Goal: Contribute content: Add original content to the website for others to see

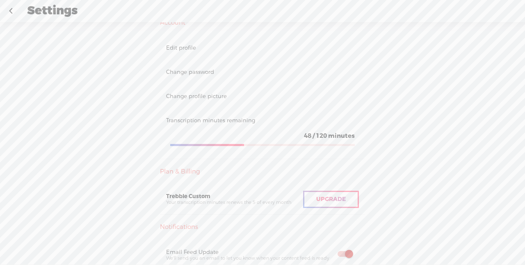
scroll to position [82, 0]
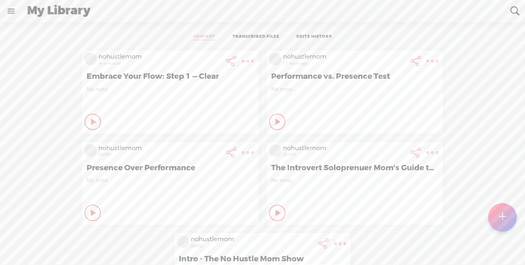
click at [502, 210] on t at bounding box center [502, 217] width 7 height 18
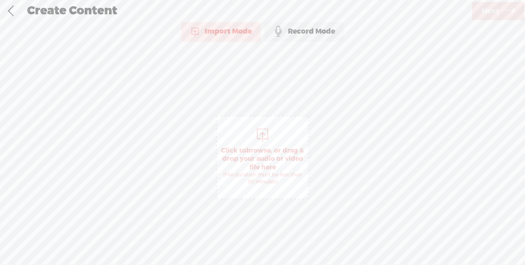
click at [281, 155] on span "Click to browse , or drag & drop your audio or video file here (File duration m…" at bounding box center [262, 165] width 91 height 47
click at [503, 5] on icon at bounding box center [508, 11] width 11 height 21
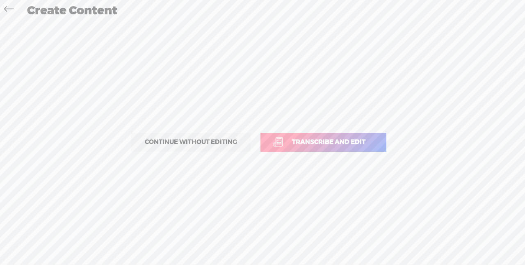
click at [355, 141] on span "Transcribe and edit" at bounding box center [328, 141] width 91 height 9
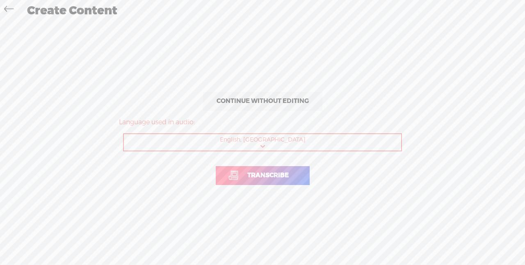
click at [265, 178] on span "Transcribe" at bounding box center [268, 175] width 59 height 9
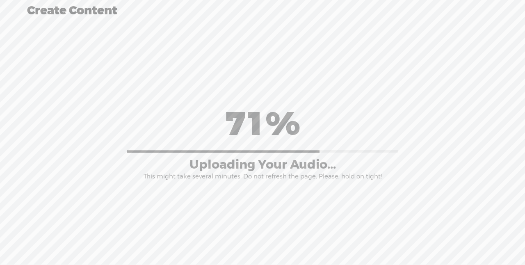
click at [322, 224] on div "Continue without editing Transcribe and edit Language used in audio: English, U…" at bounding box center [262, 141] width 508 height 241
click at [399, 166] on div "71% Uploading Your Audio... This might take several minutes. Do not refresh the…" at bounding box center [262, 141] width 287 height 77
click at [336, 66] on div "Continue without editing Transcribe and edit Language used in audio: English, U…" at bounding box center [262, 141] width 508 height 241
click at [320, 82] on div "Continue without editing Transcribe and edit Language used in audio: English, U…" at bounding box center [262, 141] width 508 height 241
click at [391, 114] on div "71% Uploading Your Audio... This might take several minutes. Do not refresh the…" at bounding box center [262, 141] width 287 height 77
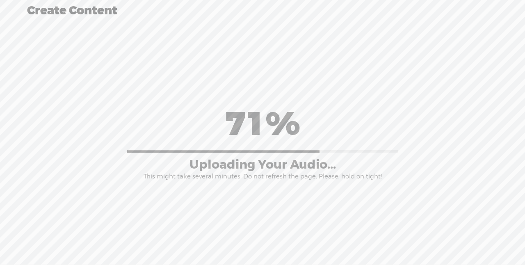
click at [425, 112] on div "71% Uploading Your Audio... This might take several minutes. Do not refresh the…" at bounding box center [262, 142] width 508 height 91
drag, startPoint x: 401, startPoint y: 115, endPoint x: 376, endPoint y: 105, distance: 26.6
click at [381, 107] on div "71% Uploading Your Audio... This might take several minutes. Do not refresh the…" at bounding box center [262, 141] width 287 height 77
drag, startPoint x: 325, startPoint y: 77, endPoint x: 306, endPoint y: 64, distance: 22.7
click at [325, 77] on div "Continue without editing Transcribe and edit Language used in audio: English, U…" at bounding box center [262, 141] width 508 height 241
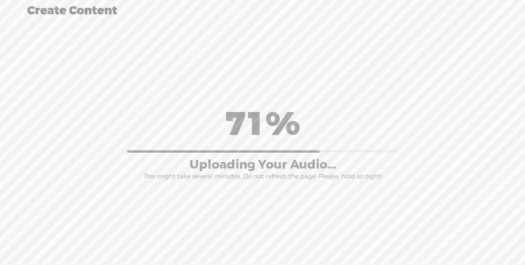
drag, startPoint x: 305, startPoint y: 64, endPoint x: 296, endPoint y: 54, distance: 13.9
click at [305, 63] on div "Continue without editing Transcribe and edit Language used in audio: English, U…" at bounding box center [262, 141] width 508 height 241
click at [290, 52] on div "Continue without editing Transcribe and edit Language used in audio: English, U…" at bounding box center [262, 141] width 508 height 241
click at [281, 60] on div "Continue without editing Transcribe and edit Language used in audio: English, U…" at bounding box center [262, 141] width 508 height 241
click at [297, 64] on div "Continue without editing Transcribe and edit Language used in audio: English, U…" at bounding box center [262, 141] width 508 height 241
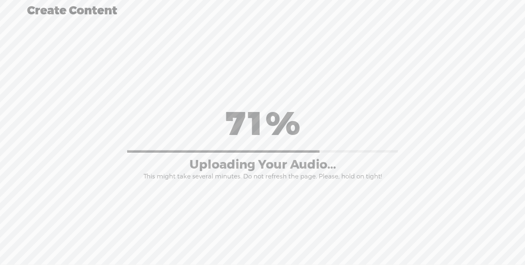
click at [379, 97] on div "71% Uploading Your Audio... This might take several minutes. Do not refresh the…" at bounding box center [262, 142] width 508 height 91
click at [413, 115] on div "71% Uploading Your Audio... This might take several minutes. Do not refresh the…" at bounding box center [262, 142] width 508 height 91
click at [400, 116] on div "71% Uploading Your Audio... This might take several minutes. Do not refresh the…" at bounding box center [262, 141] width 287 height 77
click at [369, 107] on div "71% Uploading Your Audio... This might take several minutes. Do not refresh the…" at bounding box center [262, 141] width 287 height 77
click at [228, 89] on div "Continue without editing Transcribe and edit Language used in audio: English, U…" at bounding box center [262, 141] width 508 height 241
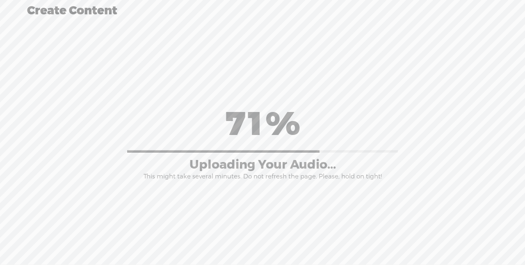
click at [277, 54] on div "Continue without editing Transcribe and edit Language used in audio: English, U…" at bounding box center [262, 141] width 508 height 241
click at [349, 89] on div "Continue without editing Transcribe and edit Language used in audio: English, U…" at bounding box center [262, 141] width 508 height 241
click at [376, 111] on div "71% Uploading Your Audio... This might take several minutes. Do not refresh the…" at bounding box center [262, 141] width 287 height 77
click at [387, 126] on div "71% Uploading Your Audio... This might take several minutes. Do not refresh the…" at bounding box center [262, 141] width 287 height 77
click at [373, 143] on div "71% Uploading Your Audio... This might take several minutes. Do not refresh the…" at bounding box center [262, 141] width 287 height 77
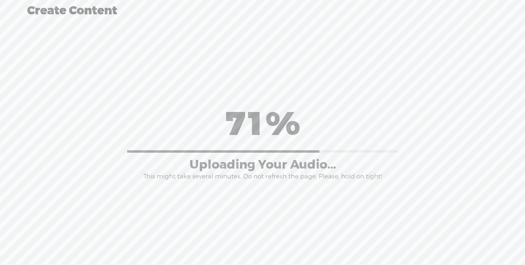
click at [350, 175] on div "This might take several minutes. Do not refresh the page. Please, hold on tight!" at bounding box center [262, 177] width 238 height 8
click at [184, 139] on div "71% Uploading Your Audio... This might take several minutes. Do not refresh the…" at bounding box center [262, 141] width 287 height 77
drag, startPoint x: 171, startPoint y: 166, endPoint x: 221, endPoint y: 86, distance: 94.7
click at [174, 161] on div "71% Uploading Your Audio... This might take several minutes. Do not refresh the…" at bounding box center [262, 141] width 287 height 77
click at [251, 75] on div "Continue without editing Transcribe and edit Language used in audio: English, U…" at bounding box center [262, 141] width 508 height 241
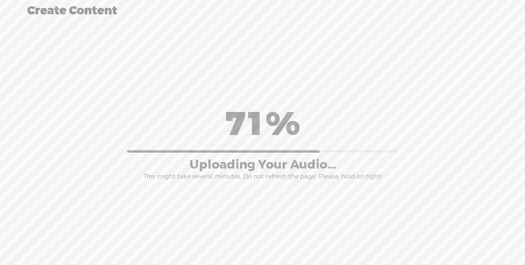
click at [257, 83] on div "Continue without editing Transcribe and edit Language used in audio: English, U…" at bounding box center [262, 141] width 508 height 241
click at [254, 111] on div "71%" at bounding box center [262, 124] width 75 height 43
click at [267, 75] on div "Continue without editing Transcribe and edit Language used in audio: English, U…" at bounding box center [262, 141] width 508 height 241
click at [278, 86] on div "Continue without editing Transcribe and edit Language used in audio: English, U…" at bounding box center [262, 141] width 508 height 241
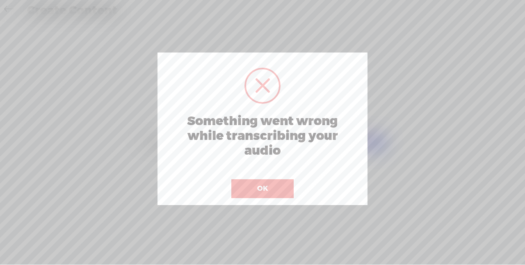
click at [267, 194] on button "OK" at bounding box center [262, 188] width 62 height 19
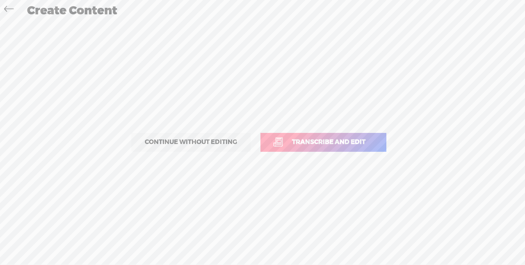
click at [331, 152] on p "Continue without editing Transcribe and edit" at bounding box center [262, 142] width 287 height 36
click at [316, 141] on span "Transcribe and edit" at bounding box center [328, 141] width 91 height 9
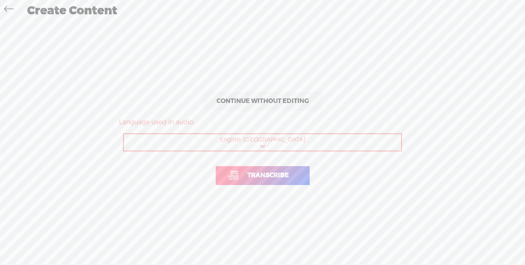
click at [278, 182] on link "Transcribe" at bounding box center [263, 175] width 94 height 19
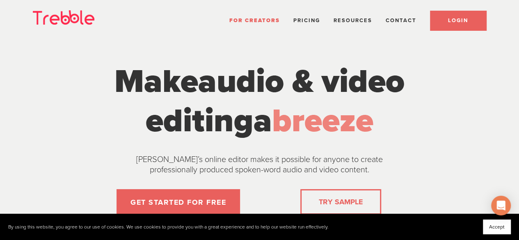
click at [444, 21] on link "LOGIN" at bounding box center [458, 21] width 56 height 20
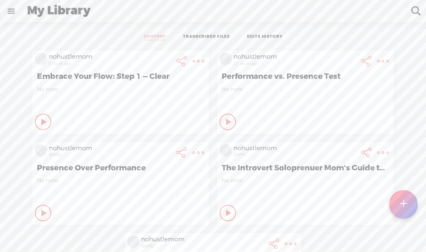
click at [408, 202] on div at bounding box center [403, 204] width 29 height 29
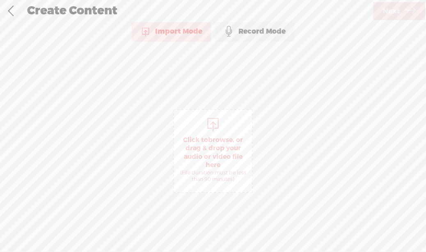
click at [230, 159] on span "Click to browse , or drag & drop your audio or video file here (File duration m…" at bounding box center [213, 159] width 78 height 55
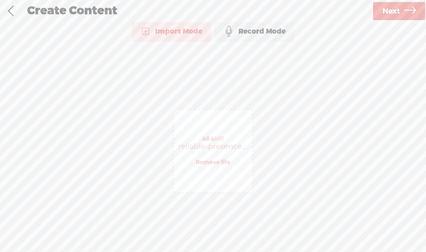
click at [389, 13] on span "Next" at bounding box center [391, 11] width 18 height 21
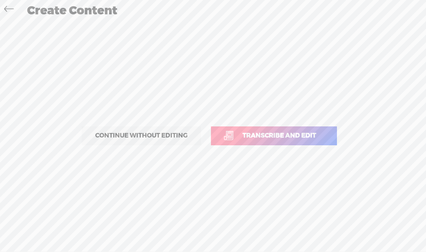
click at [274, 137] on span "Transcribe and edit" at bounding box center [279, 135] width 91 height 9
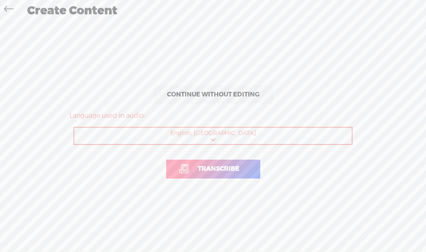
click at [242, 171] on span "Transcribe" at bounding box center [218, 168] width 59 height 9
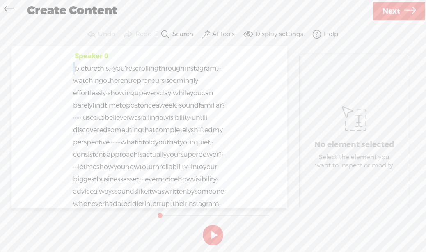
click at [74, 69] on span "·" at bounding box center [74, 68] width 2 height 12
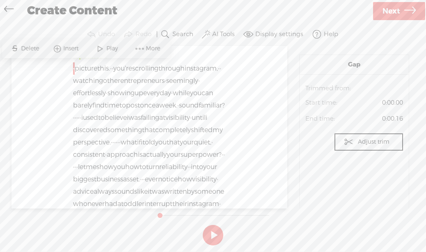
click at [60, 49] on span at bounding box center [57, 48] width 12 height 15
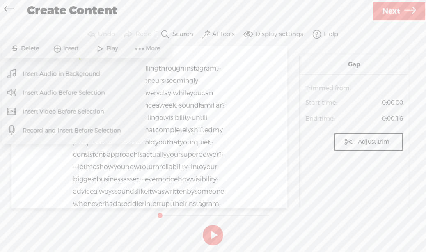
click at [68, 94] on span "Insert Audio Before Selection" at bounding box center [64, 92] width 114 height 18
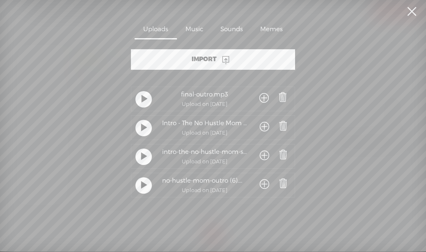
click at [138, 123] on div at bounding box center [143, 128] width 16 height 16
click at [281, 127] on span at bounding box center [282, 125] width 11 height 11
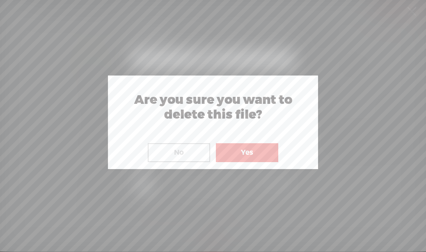
click at [262, 154] on button "Yes" at bounding box center [247, 152] width 62 height 19
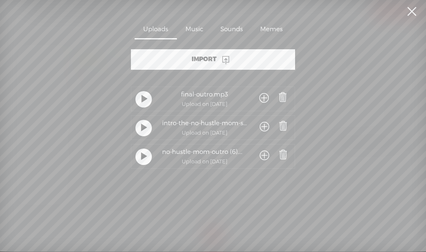
click at [142, 101] on t at bounding box center [144, 99] width 6 height 15
click at [142, 101] on t at bounding box center [144, 98] width 6 height 15
click at [280, 95] on span at bounding box center [282, 96] width 11 height 11
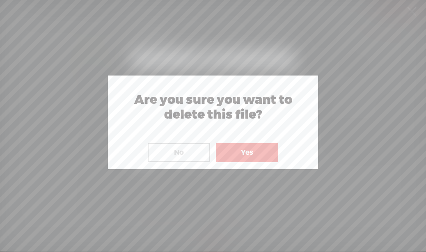
click at [257, 157] on button "Yes" at bounding box center [247, 152] width 62 height 19
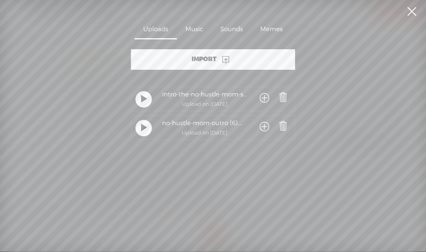
click at [264, 96] on span at bounding box center [263, 98] width 9 height 15
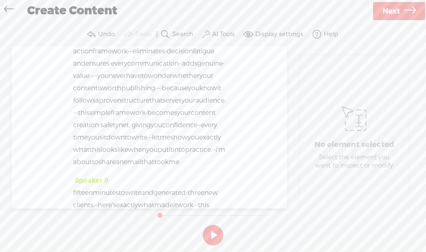
scroll to position [7109, 0]
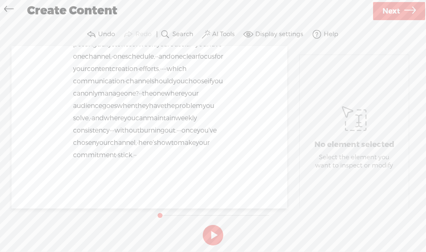
click at [135, 149] on span "·" at bounding box center [134, 155] width 2 height 12
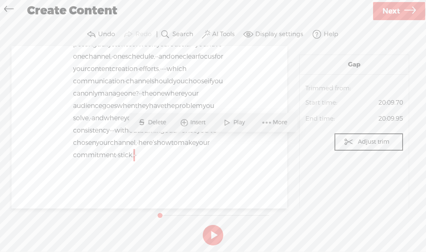
click at [202, 122] on span "Insert" at bounding box center [198, 122] width 17 height 8
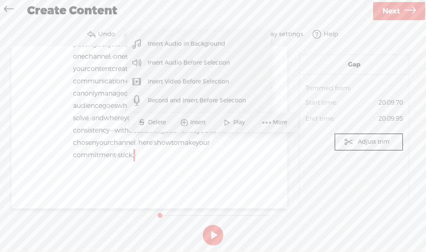
click at [203, 62] on span "Insert Audio Before Selection" at bounding box center [189, 63] width 114 height 18
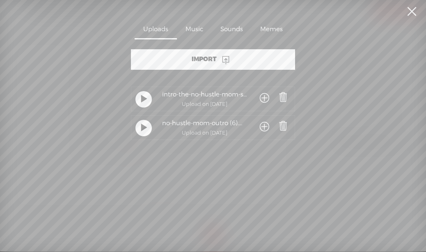
click at [263, 127] on span at bounding box center [263, 127] width 9 height 15
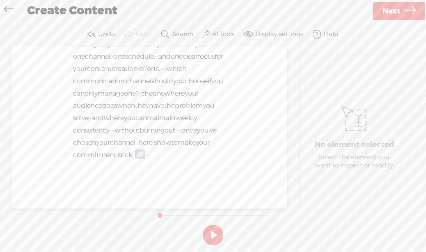
click at [215, 240] on button at bounding box center [213, 235] width 20 height 20
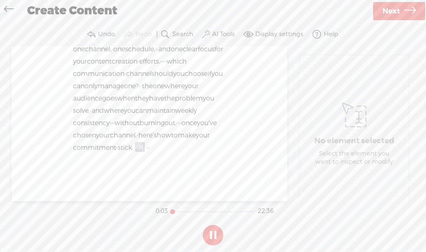
click at [219, 234] on button at bounding box center [213, 235] width 20 height 20
click at [403, 11] on link "Next" at bounding box center [399, 11] width 52 height 18
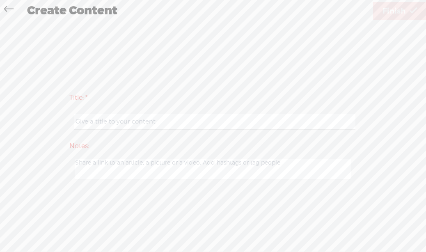
click at [166, 124] on input "text" at bounding box center [214, 122] width 281 height 16
paste input "Quiet Power of Consistent Presence:"
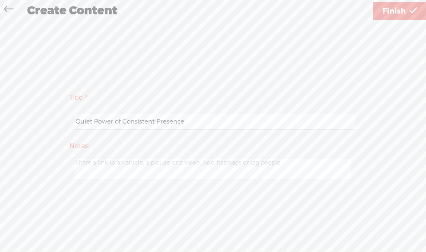
type input "Quiet Power of Consistent Presence:"
click at [385, 10] on span "Finish" at bounding box center [393, 11] width 23 height 21
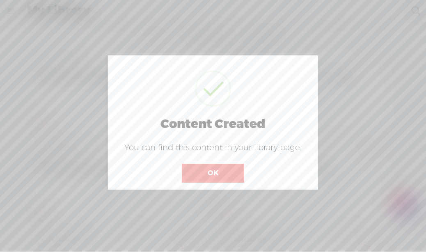
click at [217, 173] on button "OK" at bounding box center [213, 173] width 62 height 19
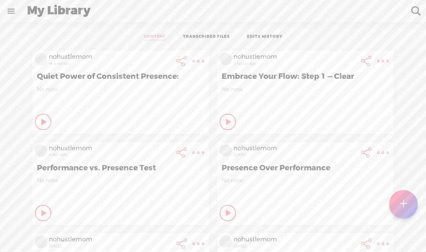
click at [40, 121] on div "Play Content" at bounding box center [43, 122] width 16 height 16
click at [39, 123] on icon at bounding box center [43, 122] width 8 height 8
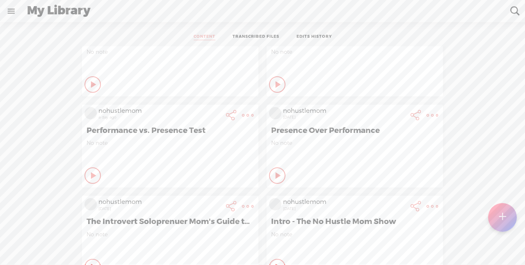
click at [12, 15] on link at bounding box center [10, 10] width 21 height 21
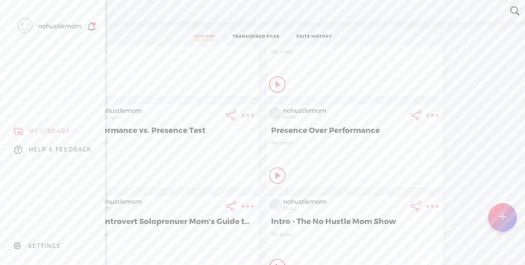
click at [68, 24] on div "nohustlemom" at bounding box center [59, 27] width 43 height 8
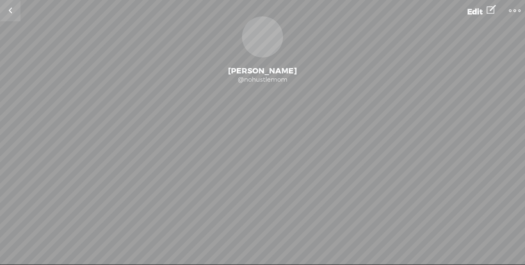
click at [262, 25] on div "Change Picture" at bounding box center [262, 36] width 41 height 41
click at [425, 7] on span "Edit" at bounding box center [475, 12] width 16 height 10
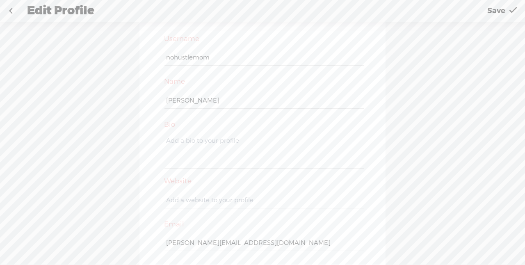
scroll to position [29, 0]
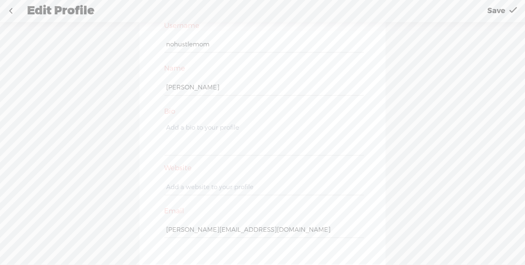
click at [14, 11] on link at bounding box center [10, 10] width 20 height 21
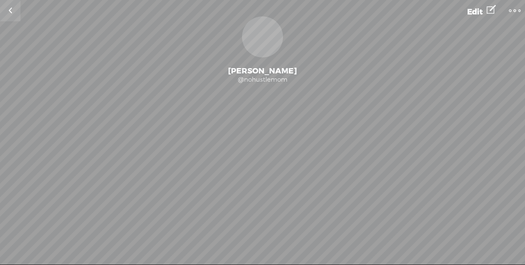
click at [251, 39] on div "Change Picture" at bounding box center [262, 36] width 41 height 41
click at [251, 38] on div "Change Picture" at bounding box center [262, 36] width 41 height 41
click at [425, 7] on t at bounding box center [514, 10] width 11 height 11
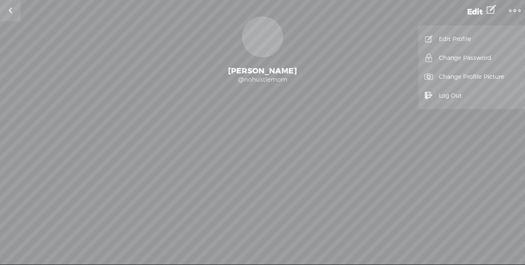
click at [425, 80] on link "Change Profile Picture" at bounding box center [471, 76] width 98 height 19
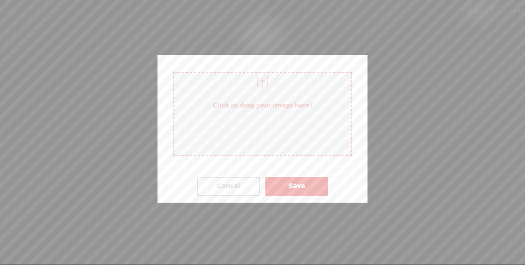
click at [262, 84] on div at bounding box center [262, 81] width 16 height 16
click at [306, 181] on button "Save" at bounding box center [296, 186] width 62 height 19
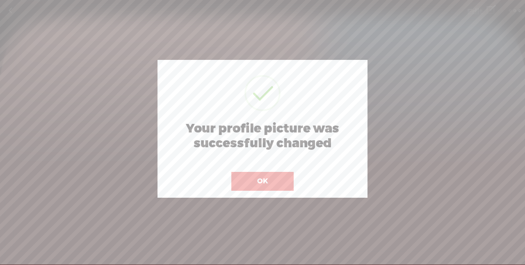
click at [269, 187] on button "OK" at bounding box center [262, 181] width 62 height 19
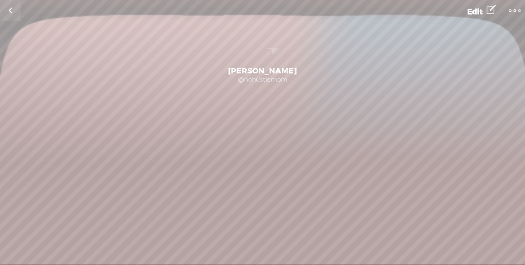
click at [9, 10] on link at bounding box center [10, 10] width 20 height 21
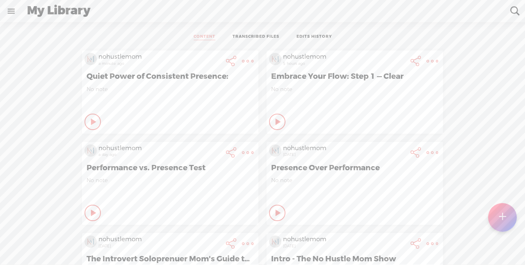
click at [243, 58] on t at bounding box center [247, 60] width 11 height 11
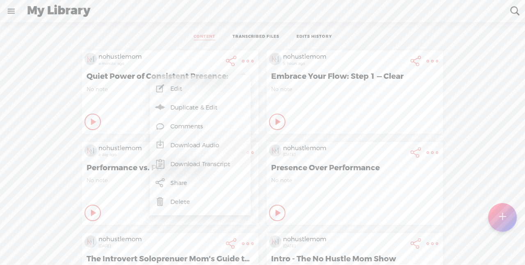
click at [209, 139] on link "Download Audio" at bounding box center [200, 145] width 93 height 19
click at [111, 132] on span "Download .mp3 file" at bounding box center [103, 136] width 72 height 18
